Goal: Task Accomplishment & Management: Use online tool/utility

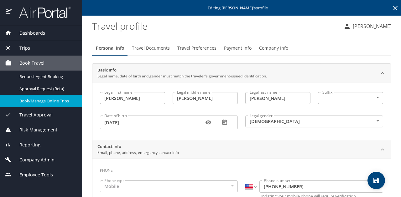
select select "US"
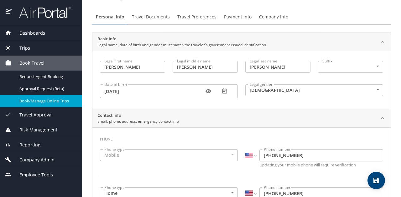
click at [30, 102] on span "Book/Manage Online Trips" at bounding box center [46, 101] width 55 height 6
